Goal: Check status

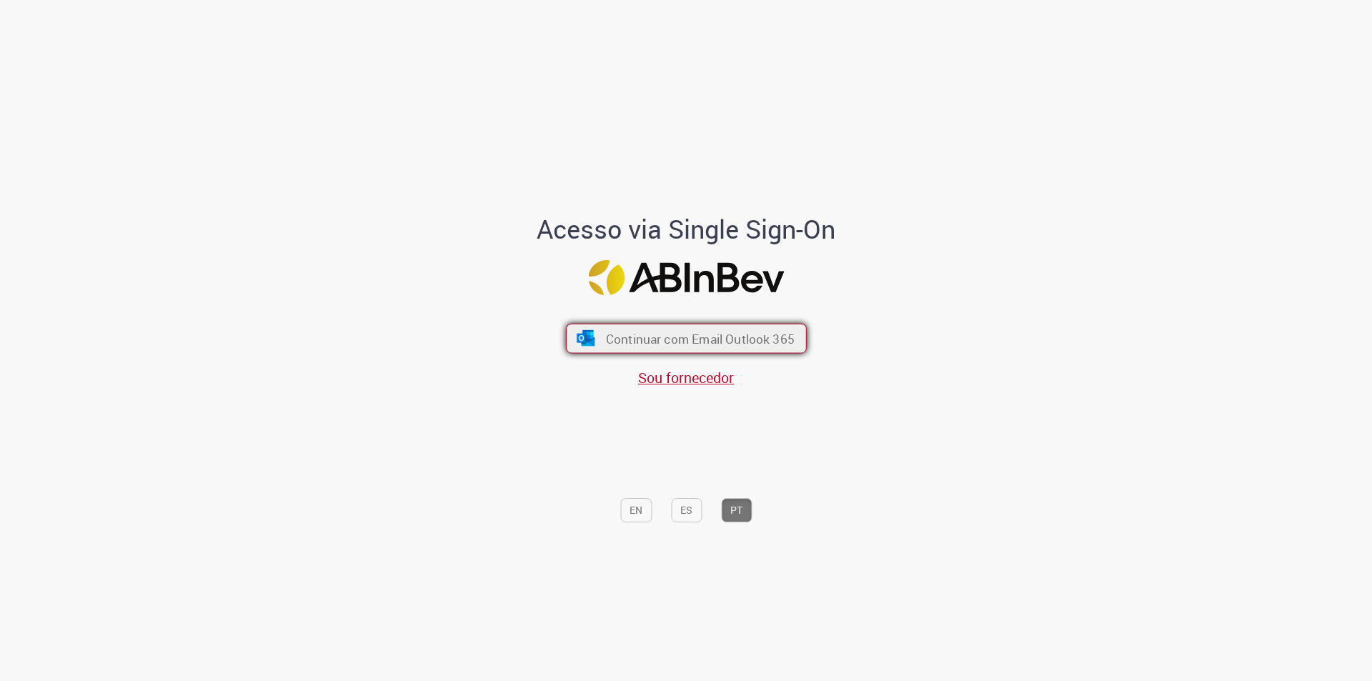
drag, startPoint x: 745, startPoint y: 339, endPoint x: 741, endPoint y: 331, distance: 9.0
click at [741, 332] on span "Continuar com Email Outlook 365" at bounding box center [699, 338] width 189 height 16
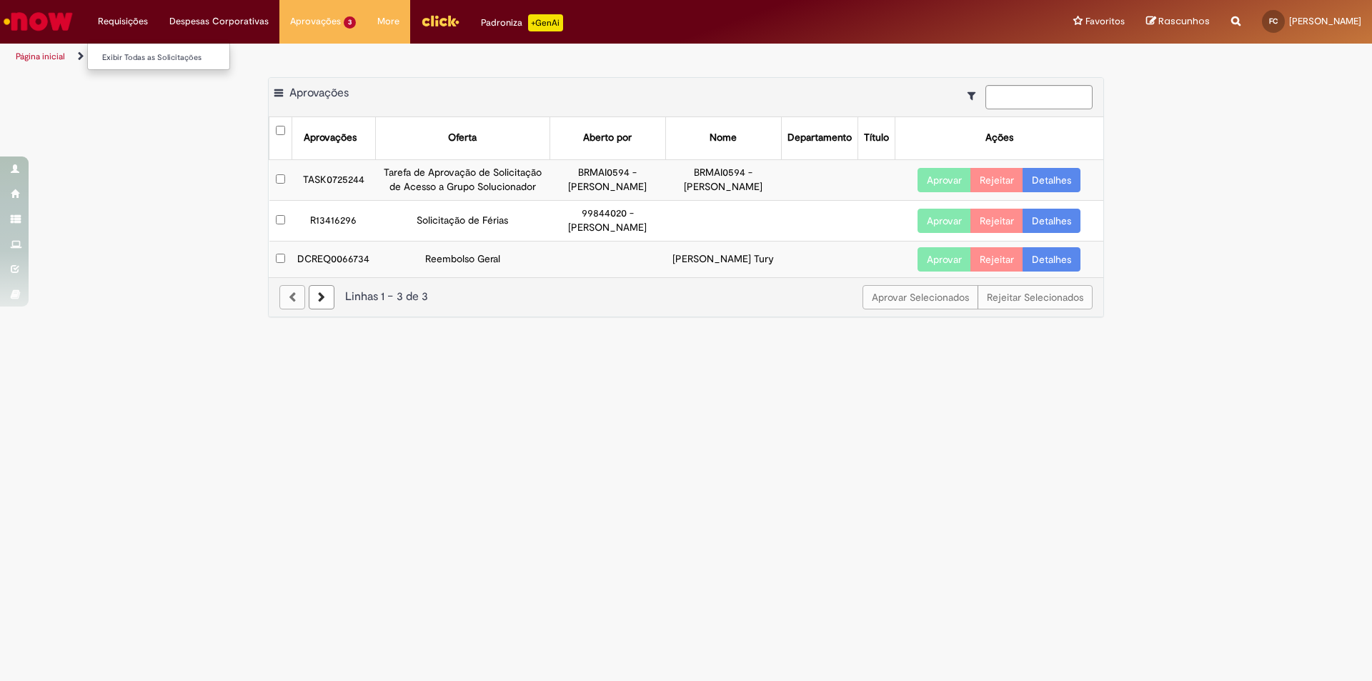
click at [119, 18] on li "Requisições Exibir Todas as Solicitações" at bounding box center [122, 21] width 71 height 43
click at [130, 59] on link "Exibir Todas as Solicitações" at bounding box center [166, 58] width 157 height 16
